Goal: Communication & Community: Answer question/provide support

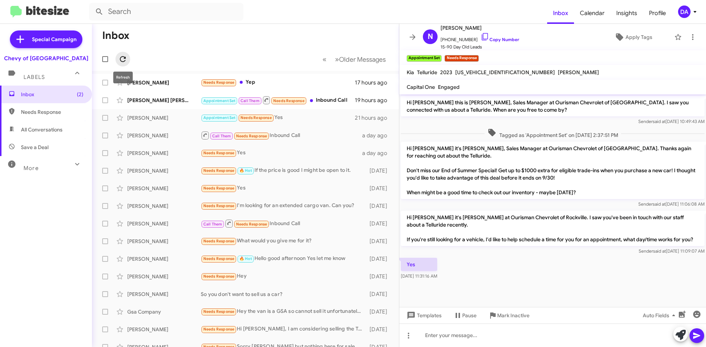
click at [126, 57] on icon at bounding box center [122, 59] width 9 height 9
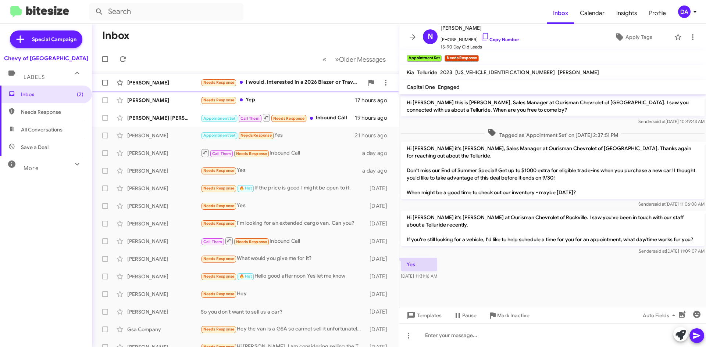
click at [285, 79] on div "Needs Response I would. interested in a 2026 Blazer or Traverse" at bounding box center [282, 82] width 163 height 8
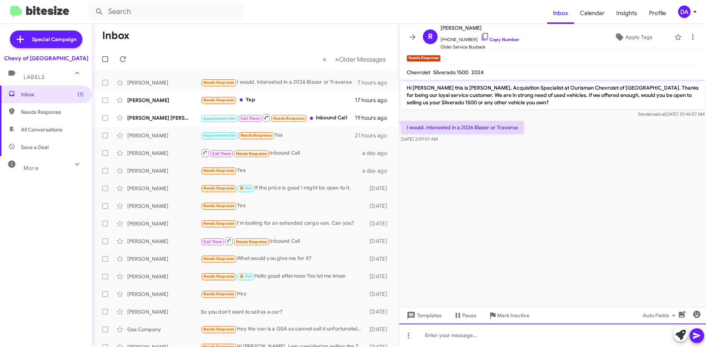
click at [456, 339] on div at bounding box center [552, 336] width 307 height 24
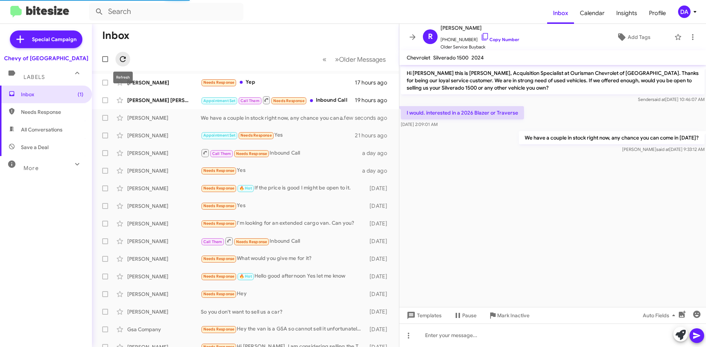
click at [122, 57] on icon at bounding box center [122, 59] width 9 height 9
click at [157, 99] on div "[PERSON_NAME] [PERSON_NAME]" at bounding box center [164, 100] width 74 height 7
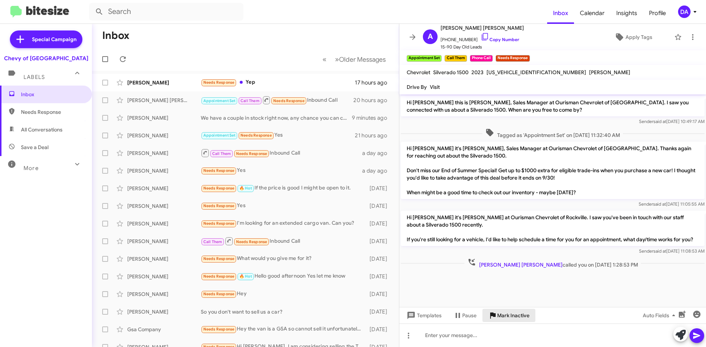
click at [504, 315] on span "Mark Inactive" at bounding box center [513, 315] width 32 height 13
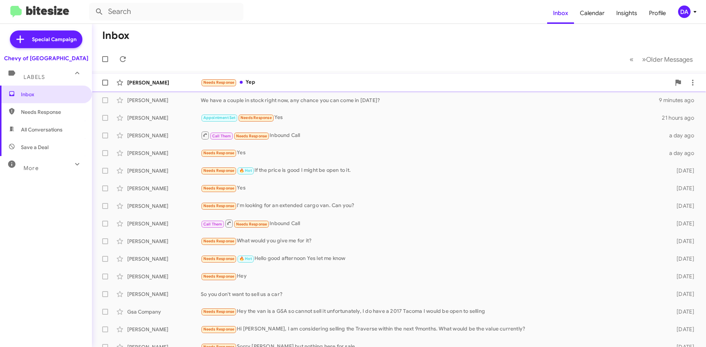
click at [268, 82] on div "Needs Response Yep" at bounding box center [436, 82] width 470 height 8
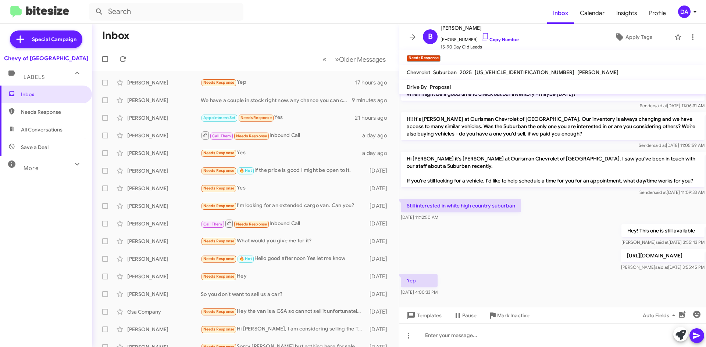
scroll to position [139, 0]
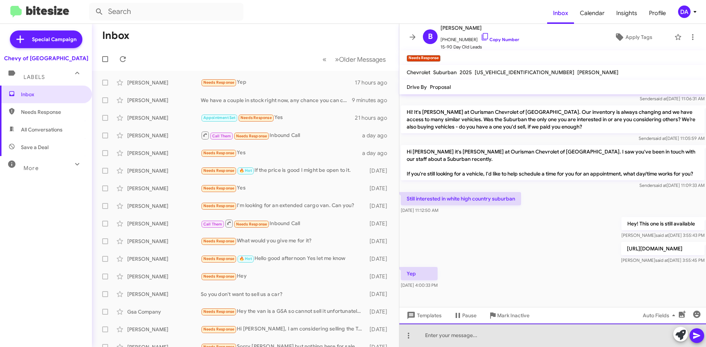
click at [480, 330] on div at bounding box center [552, 336] width 307 height 24
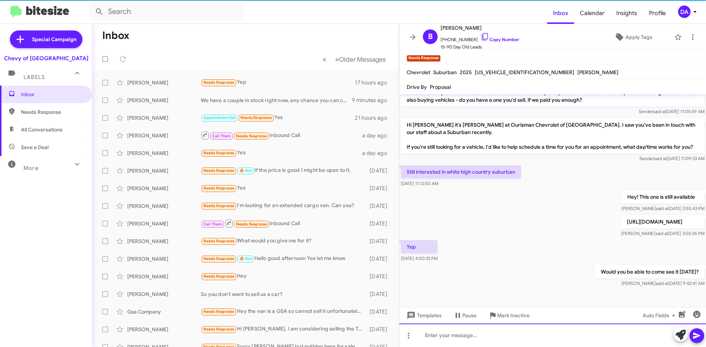
scroll to position [166, 0]
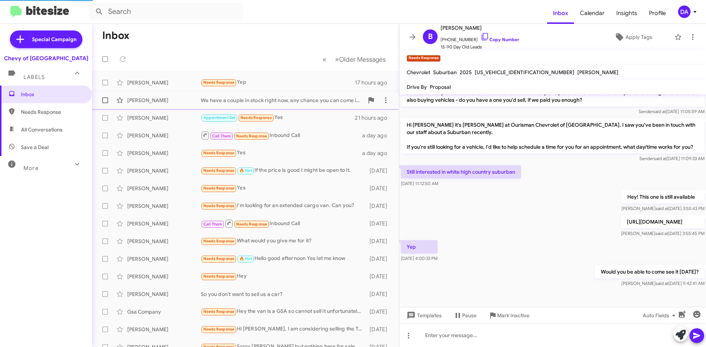
click at [245, 100] on div "We have a couple in stock right now, any chance you can come in [DATE]?" at bounding box center [282, 100] width 163 height 7
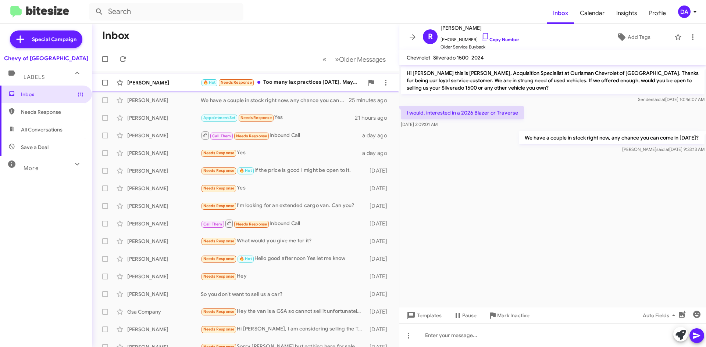
click at [284, 83] on div "🔥 Hot Needs Response Too many lax practices [DATE]. Maybe [DATE]." at bounding box center [282, 82] width 163 height 8
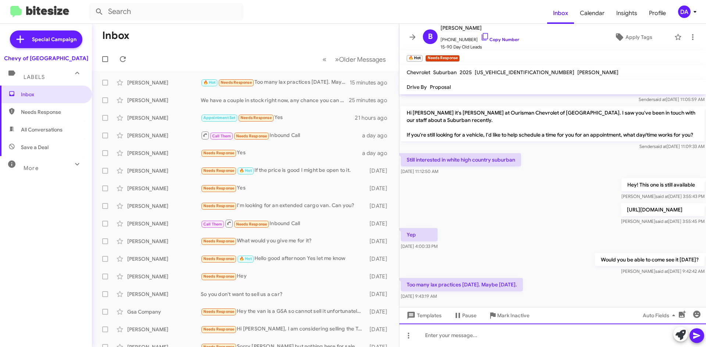
click at [516, 338] on div at bounding box center [552, 336] width 307 height 24
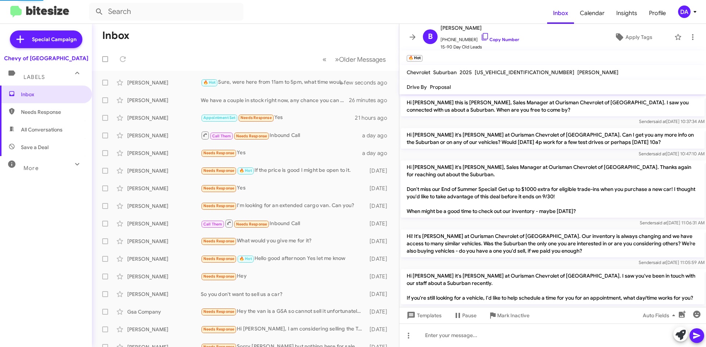
scroll to position [246, 0]
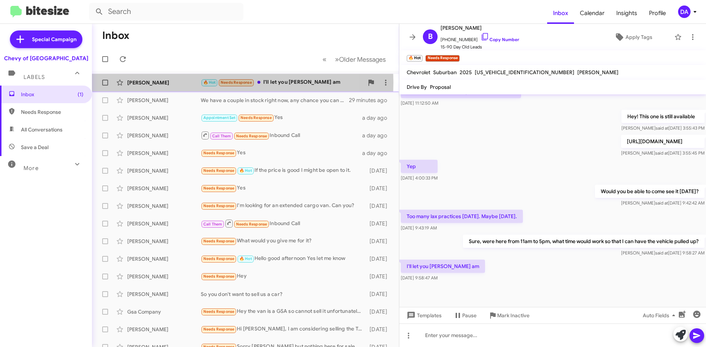
click at [143, 83] on div "[PERSON_NAME]" at bounding box center [164, 82] width 74 height 7
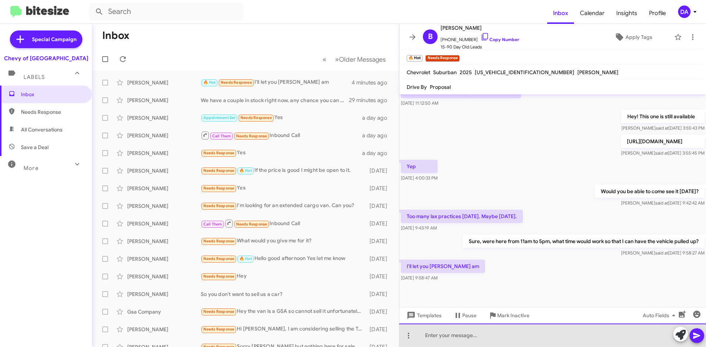
click at [450, 331] on div at bounding box center [552, 336] width 307 height 24
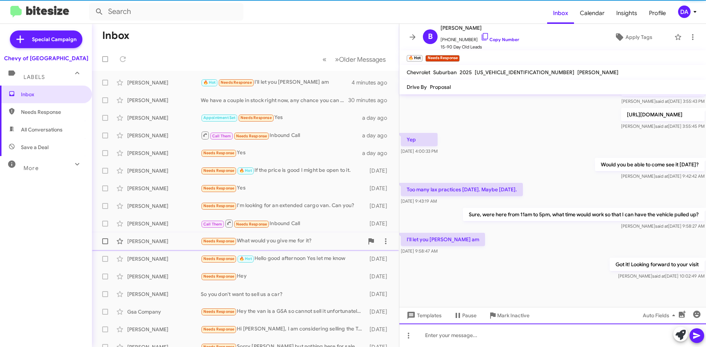
scroll to position [273, 0]
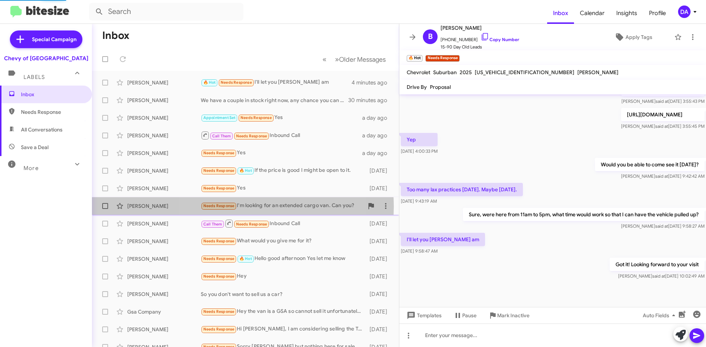
click at [239, 207] on div "Needs Response I'm looking for an extended cargo van. Can you?" at bounding box center [282, 206] width 163 height 8
